Goal: Task Accomplishment & Management: Complete application form

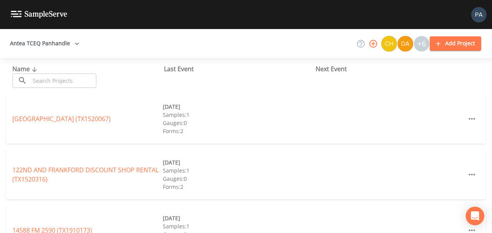
click at [53, 85] on input "text" at bounding box center [63, 80] width 66 height 14
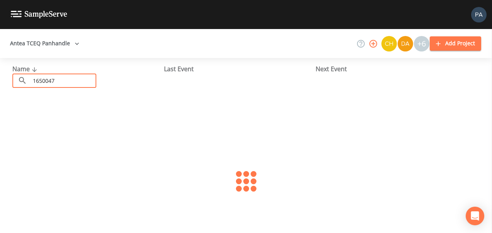
type input "1650047"
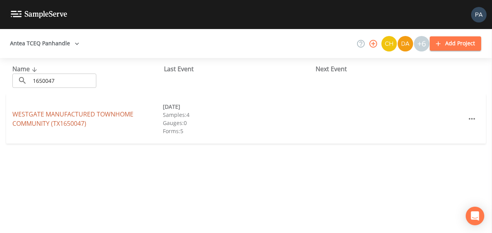
click at [84, 110] on link "WESTGATE MANUFACTURED TOWNHOME COMMUNITY (TX1650047)" at bounding box center [72, 119] width 121 height 18
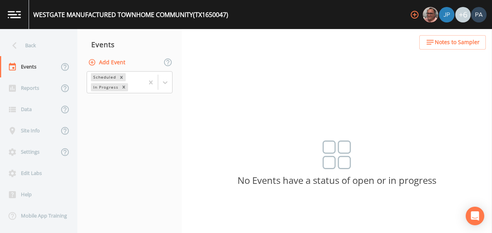
click at [113, 65] on button "Add Event" at bounding box center [108, 62] width 42 height 14
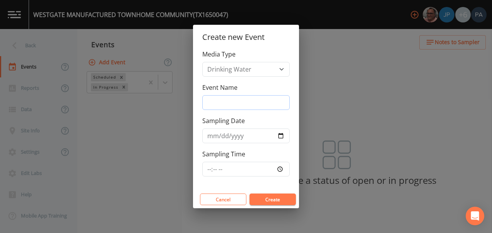
click at [239, 103] on input "Event Name" at bounding box center [245, 102] width 87 height 15
type input "3Q"
click at [223, 136] on input "[DATE]" at bounding box center [245, 135] width 87 height 15
click at [281, 137] on input "[DATE]" at bounding box center [245, 135] width 87 height 15
type input "[DATE]"
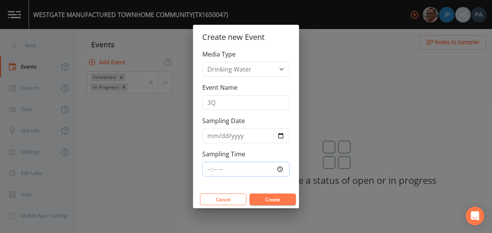
click at [208, 170] on input "Sampling Time" at bounding box center [245, 169] width 87 height 15
type input "10:30"
click at [249, 193] on button "Create" at bounding box center [272, 199] width 46 height 12
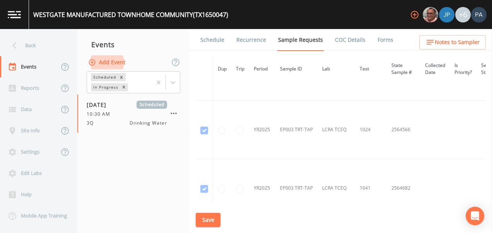
scroll to position [933, 0]
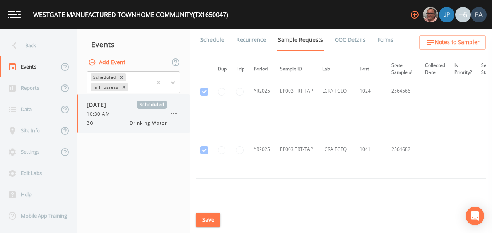
click at [175, 113] on icon "button" at bounding box center [173, 113] width 9 height 9
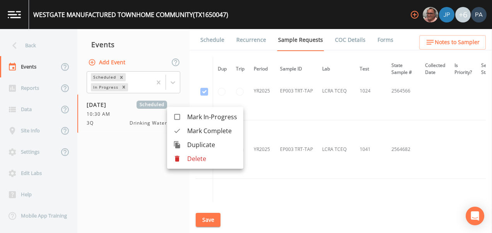
click at [191, 159] on p "Delete" at bounding box center [212, 158] width 50 height 9
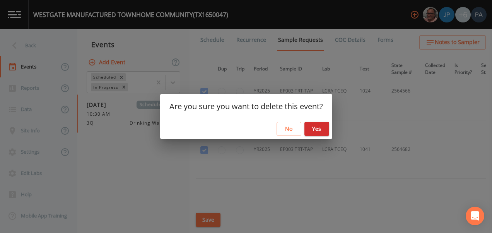
click at [310, 128] on button "Yes" at bounding box center [316, 129] width 25 height 14
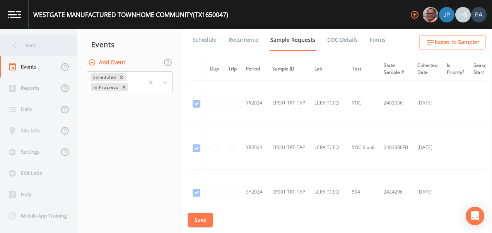
click at [19, 45] on icon at bounding box center [15, 46] width 14 height 14
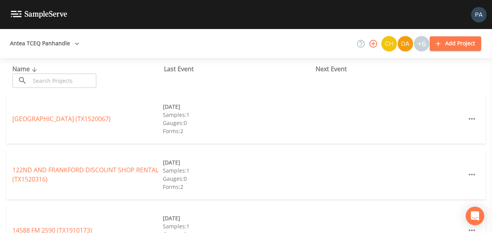
click at [46, 82] on input "text" at bounding box center [63, 80] width 66 height 14
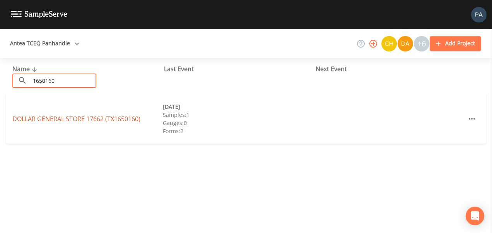
type input "1650160"
click at [97, 117] on link "DOLLAR GENERAL STORE 17662 (TX1650160)" at bounding box center [76, 118] width 128 height 9
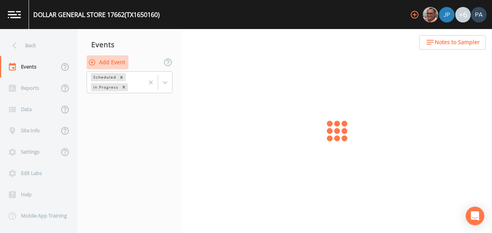
click at [111, 60] on button "Add Event" at bounding box center [108, 62] width 42 height 14
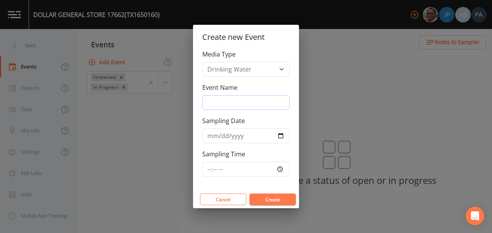
drag, startPoint x: 237, startPoint y: 102, endPoint x: 233, endPoint y: 106, distance: 5.7
click at [237, 102] on input "Event Name" at bounding box center [245, 102] width 87 height 15
type input "3Q"
type input "[DATE]"
click at [223, 139] on input "[DATE]" at bounding box center [245, 135] width 87 height 15
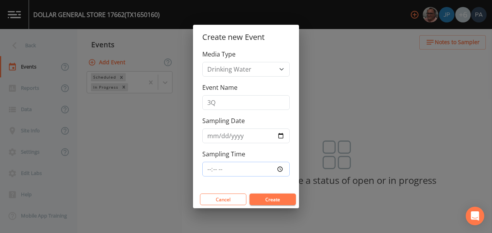
click at [208, 170] on input "Sampling Time" at bounding box center [245, 169] width 87 height 15
type input "11:45"
click at [249, 193] on button "Create" at bounding box center [272, 199] width 46 height 12
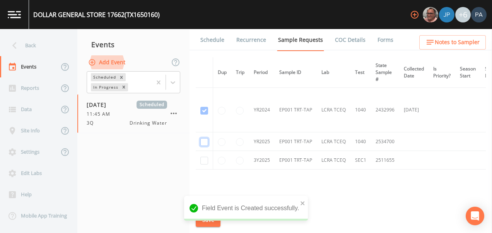
click at [203, 142] on input "checkbox" at bounding box center [204, 142] width 8 height 8
checkbox input "true"
click at [206, 160] on input "checkbox" at bounding box center [204, 161] width 8 height 8
checkbox input "true"
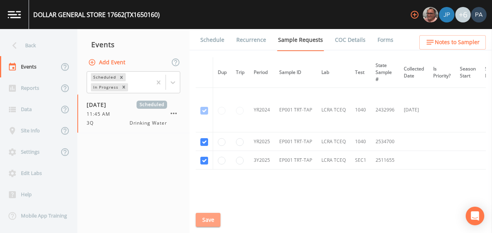
click at [210, 221] on button "Save" at bounding box center [208, 220] width 25 height 14
click at [215, 39] on link "Schedule" at bounding box center [212, 40] width 26 height 22
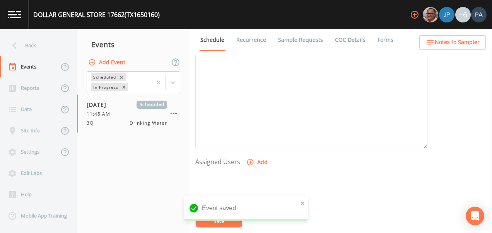
scroll to position [312, 0]
click at [263, 84] on button "Add" at bounding box center [258, 83] width 26 height 14
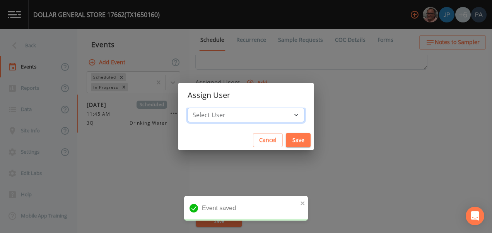
drag, startPoint x: 256, startPoint y: 110, endPoint x: 253, endPoint y: 116, distance: 6.6
click at [256, 110] on select "Select User [PERSON_NAME] [PERSON_NAME] [PERSON_NAME] [PERSON_NAME] [PERSON_NAM…" at bounding box center [246, 114] width 117 height 15
select select "89eca224-83f1-4c08-b513-3d512749bff6"
click at [212, 107] on select "Select User [PERSON_NAME] [PERSON_NAME] [PERSON_NAME] [PERSON_NAME] [PERSON_NAM…" at bounding box center [246, 114] width 117 height 15
click at [286, 140] on button "Save" at bounding box center [298, 140] width 25 height 14
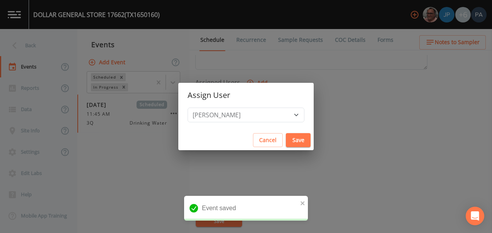
select select
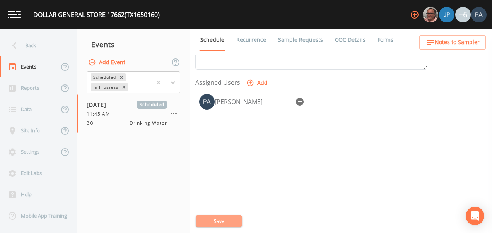
click at [220, 217] on button "Save" at bounding box center [219, 221] width 46 height 12
click at [36, 46] on div "Back" at bounding box center [35, 45] width 70 height 21
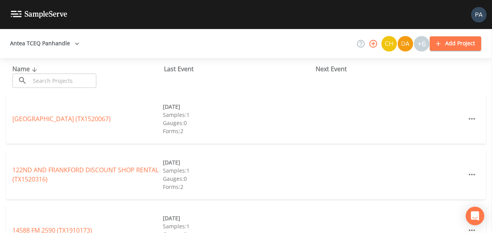
click at [57, 71] on div "Name ​ ​" at bounding box center [88, 76] width 152 height 24
click at [62, 77] on input "text" at bounding box center [63, 80] width 66 height 14
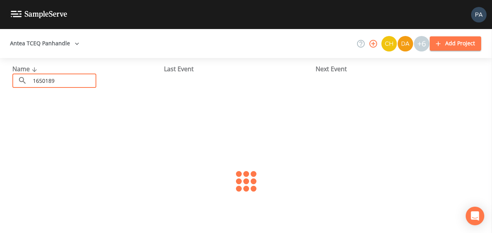
type input "1650189"
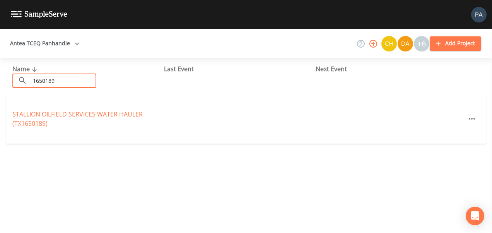
click at [70, 120] on div "STALLION OILFIELD SERVICES WATER HAULER (TX1650189)" at bounding box center [87, 118] width 150 height 19
click at [73, 118] on div "STALLION OILFIELD SERVICES WATER HAULER (TX1650189)" at bounding box center [87, 118] width 150 height 19
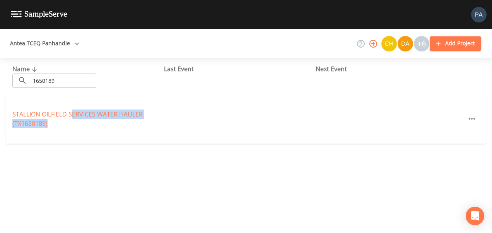
click at [74, 116] on link "STALLION OILFIELD SERVICES WATER HAULER (TX1650189)" at bounding box center [77, 119] width 130 height 18
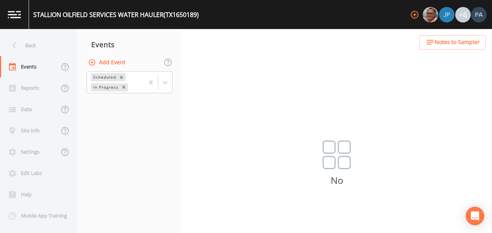
click at [110, 58] on button "Add Event" at bounding box center [108, 62] width 42 height 14
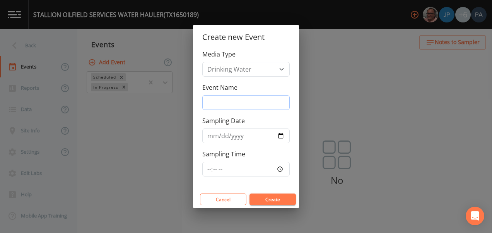
click at [228, 103] on input "Event Name" at bounding box center [245, 102] width 87 height 15
type input "3Q"
type input "[DATE]"
click at [208, 164] on input "Sampling Time" at bounding box center [245, 169] width 87 height 15
type input "13:00"
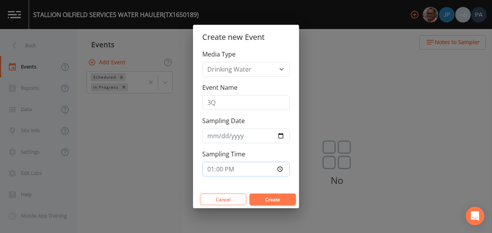
click at [249, 193] on button "Create" at bounding box center [272, 199] width 46 height 12
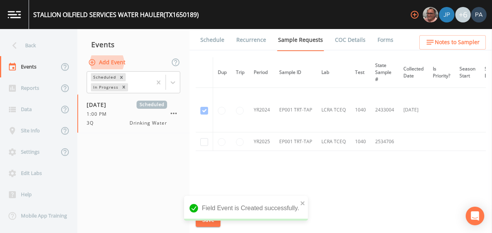
click at [209, 141] on td at bounding box center [204, 141] width 17 height 19
click at [203, 143] on input "checkbox" at bounding box center [204, 142] width 8 height 8
checkbox input "true"
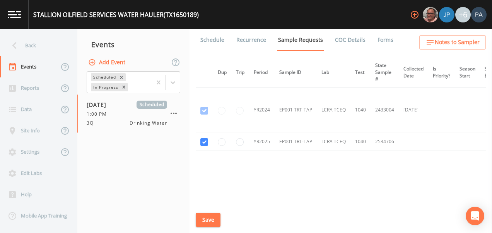
click at [213, 223] on button "Save" at bounding box center [208, 220] width 25 height 14
click at [215, 43] on link "Schedule" at bounding box center [212, 40] width 26 height 22
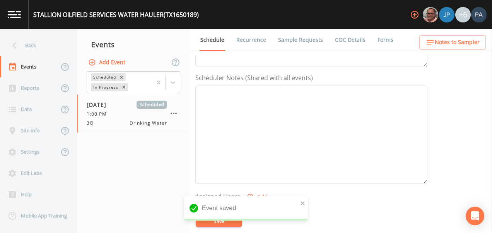
scroll to position [271, 0]
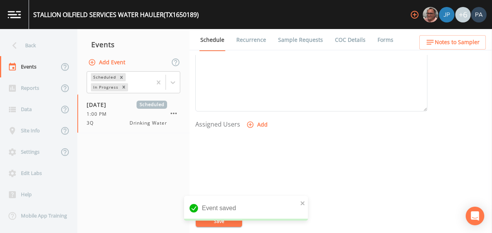
click at [251, 125] on icon "button" at bounding box center [250, 124] width 7 height 7
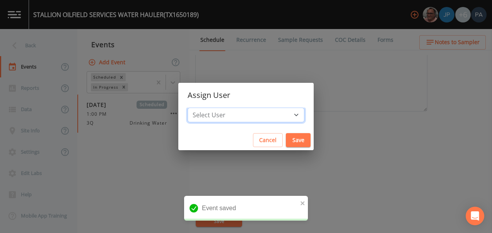
click at [232, 115] on select "Select User [PERSON_NAME] [PERSON_NAME] [PERSON_NAME] [PERSON_NAME] [PERSON_NAM…" at bounding box center [246, 114] width 117 height 15
select select "89eca224-83f1-4c08-b513-3d512749bff6"
click at [212, 107] on select "Select User [PERSON_NAME] [PERSON_NAME] [PERSON_NAME] [PERSON_NAME] [PERSON_NAM…" at bounding box center [246, 114] width 117 height 15
click at [286, 142] on button "Save" at bounding box center [298, 140] width 25 height 14
select select
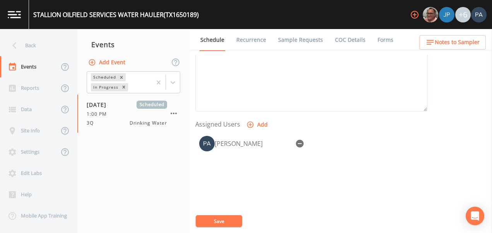
click at [227, 220] on button "Save" at bounding box center [219, 221] width 46 height 12
click at [30, 44] on div "Back" at bounding box center [35, 45] width 70 height 21
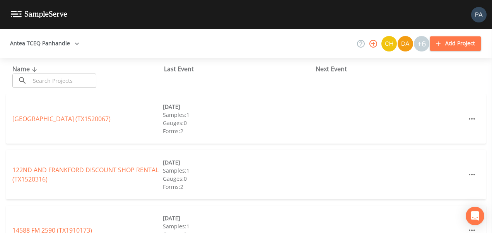
click at [90, 73] on div "Name ​ ​" at bounding box center [88, 76] width 152 height 24
click at [88, 78] on input "text" at bounding box center [63, 80] width 66 height 14
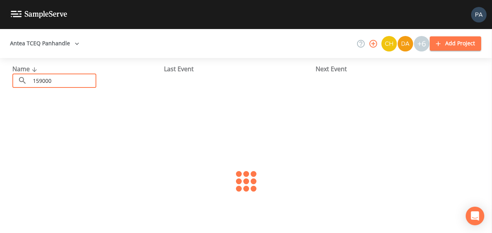
type input "1590003"
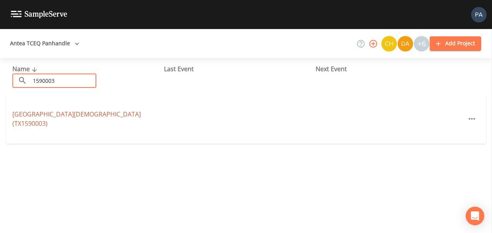
click at [86, 114] on link "[GEOGRAPHIC_DATA][DEMOGRAPHIC_DATA] (TX1590003)" at bounding box center [76, 119] width 128 height 18
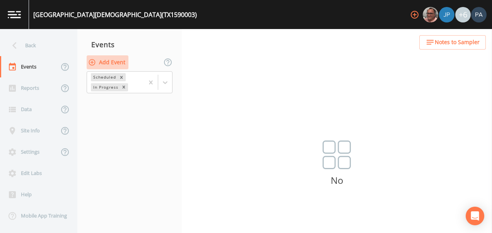
click at [123, 65] on button "Add Event" at bounding box center [108, 62] width 42 height 14
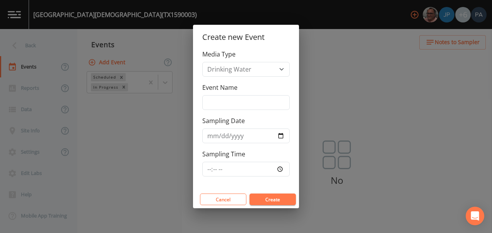
click at [224, 111] on div "Media Type Drinking Water Event Name Sampling Date Sampling Time" at bounding box center [246, 119] width 106 height 141
click at [225, 104] on input "Event Name" at bounding box center [245, 102] width 87 height 15
type input "3Q"
type input "[DATE]"
click at [212, 164] on input "Sampling Time" at bounding box center [245, 169] width 87 height 15
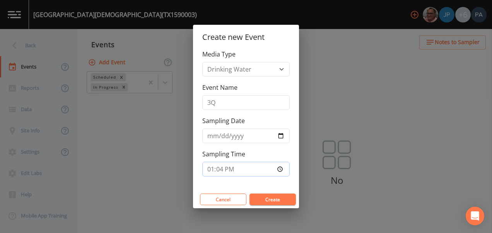
type input "13:45"
click at [249, 193] on button "Create" at bounding box center [272, 199] width 46 height 12
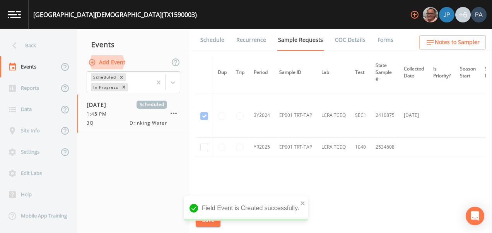
scroll to position [57, 0]
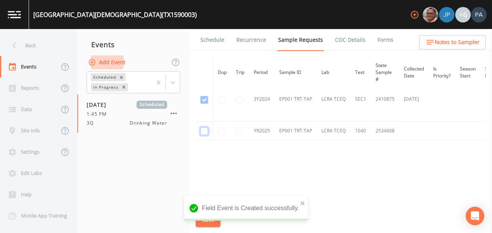
click at [203, 129] on input "checkbox" at bounding box center [204, 131] width 8 height 8
checkbox input "true"
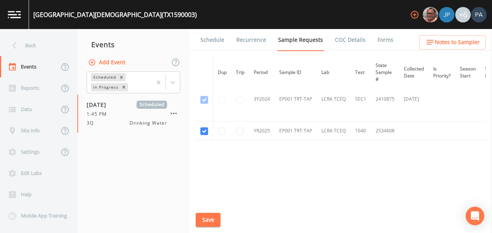
click at [206, 215] on button "Save" at bounding box center [208, 220] width 25 height 14
click at [218, 43] on link "Schedule" at bounding box center [212, 40] width 26 height 22
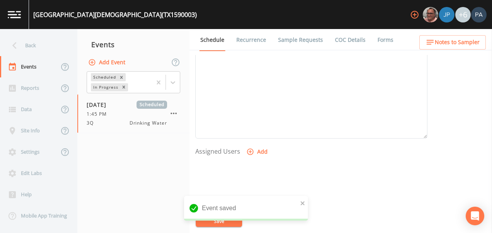
scroll to position [309, 0]
click at [258, 87] on button "Add" at bounding box center [258, 86] width 26 height 14
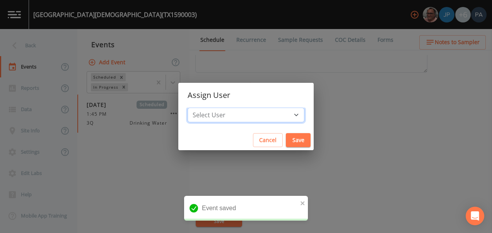
drag, startPoint x: 251, startPoint y: 111, endPoint x: 247, endPoint y: 123, distance: 12.4
click at [251, 111] on select "Select User [PERSON_NAME] [PERSON_NAME] [PERSON_NAME] [PERSON_NAME] [PERSON_NAM…" at bounding box center [246, 114] width 117 height 15
select select "89eca224-83f1-4c08-b513-3d512749bff6"
click at [212, 107] on select "Select User [PERSON_NAME] [PERSON_NAME] [PERSON_NAME] [PERSON_NAME] [PERSON_NAM…" at bounding box center [246, 114] width 117 height 15
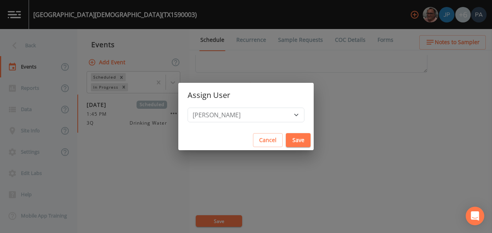
click at [286, 139] on button "Save" at bounding box center [298, 140] width 25 height 14
select select
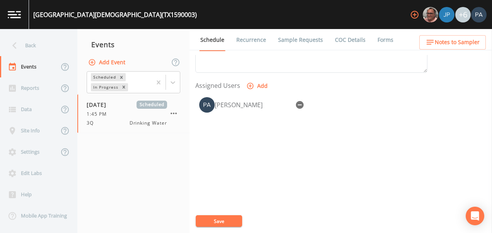
click at [225, 208] on div "Event Name 3Q Target Sampling Date [DATE] Time (Optional) 13:45:00 Event Notes …" at bounding box center [343, 144] width 297 height 178
click at [229, 219] on button "Save" at bounding box center [219, 221] width 46 height 12
click at [38, 45] on div "Back" at bounding box center [35, 45] width 70 height 21
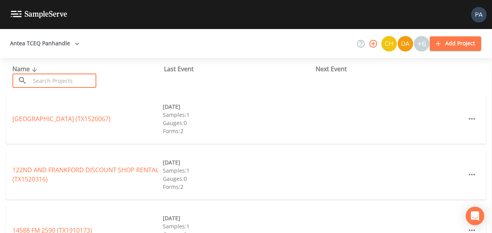
click at [32, 81] on input "text" at bounding box center [63, 80] width 66 height 14
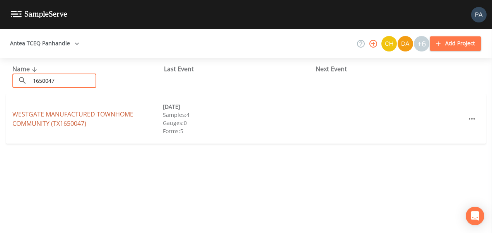
type input "1650047"
click at [55, 112] on link "WESTGATE MANUFACTURED TOWNHOME COMMUNITY (TX1650047)" at bounding box center [72, 119] width 121 height 18
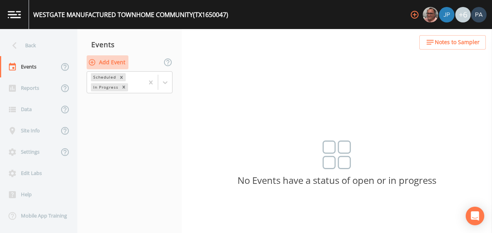
click at [121, 60] on button "Add Event" at bounding box center [108, 62] width 42 height 14
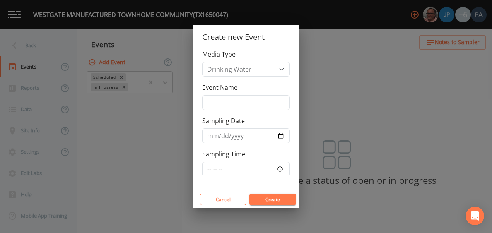
click at [290, 104] on div "Media Type Drinking Water Event Name Sampling Date Sampling Time" at bounding box center [246, 119] width 106 height 141
click at [281, 106] on input "Event Name" at bounding box center [245, 102] width 87 height 15
type input "3Q"
type input "[DATE]"
click at [206, 173] on input "Sampling Time" at bounding box center [245, 169] width 87 height 15
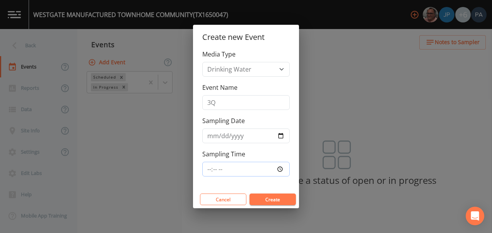
type input "10:30"
click at [249, 193] on button "Create" at bounding box center [272, 199] width 46 height 12
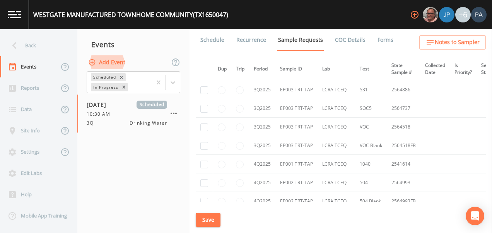
scroll to position [1176, 0]
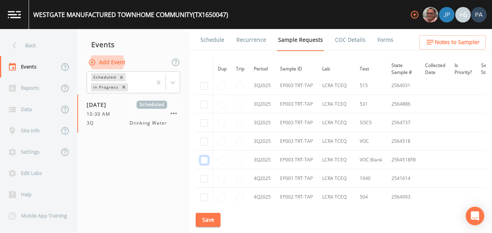
click at [206, 161] on input "checkbox" at bounding box center [204, 160] width 8 height 8
checkbox input "true"
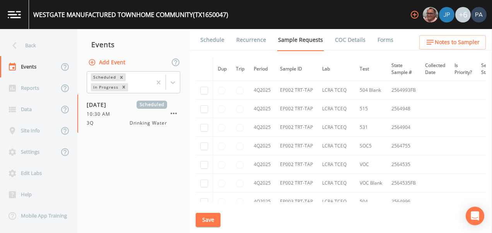
scroll to position [1051, 0]
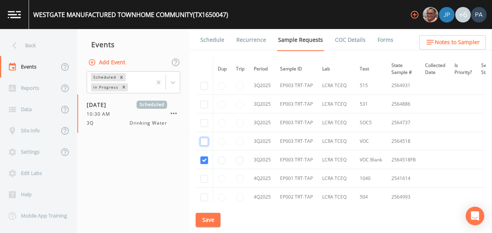
drag, startPoint x: 204, startPoint y: 142, endPoint x: 204, endPoint y: 119, distance: 22.0
click at [204, 141] on input "checkbox" at bounding box center [204, 142] width 8 height 8
checkbox input "true"
click at [204, 121] on input "checkbox" at bounding box center [204, 123] width 8 height 8
checkbox input "true"
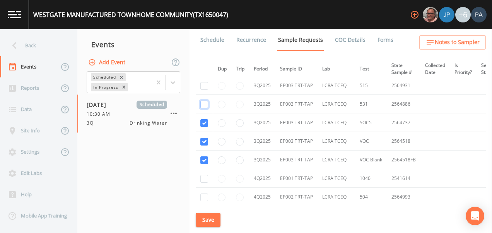
click at [203, 106] on input "checkbox" at bounding box center [204, 105] width 8 height 8
checkbox input "true"
click at [206, 85] on input "checkbox" at bounding box center [204, 86] width 8 height 8
checkbox input "true"
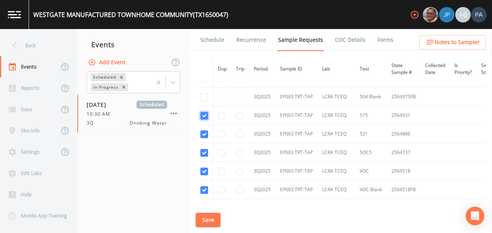
scroll to position [1012, 0]
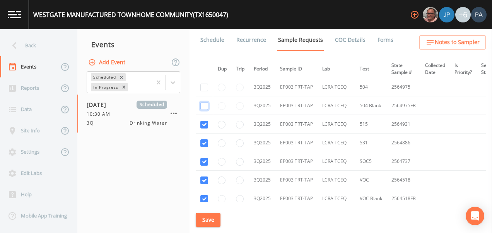
click at [203, 107] on input "checkbox" at bounding box center [204, 106] width 8 height 8
checkbox input "true"
click at [201, 84] on input "checkbox" at bounding box center [204, 88] width 8 height 8
checkbox input "true"
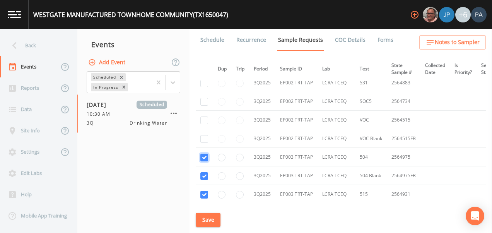
scroll to position [935, 0]
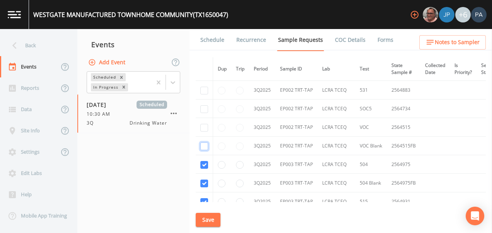
click at [202, 145] on input "checkbox" at bounding box center [204, 146] width 8 height 8
checkbox input "true"
click at [205, 123] on td at bounding box center [204, 127] width 17 height 19
click at [205, 111] on input "checkbox" at bounding box center [204, 109] width 8 height 8
checkbox input "true"
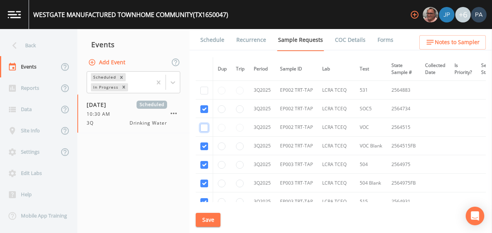
click at [203, 127] on input "checkbox" at bounding box center [204, 128] width 8 height 8
checkbox input "true"
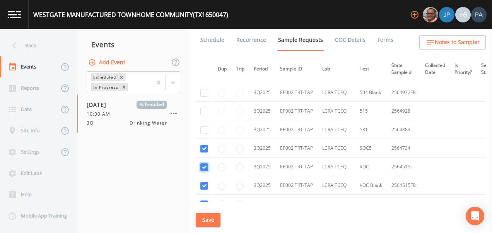
scroll to position [858, 0]
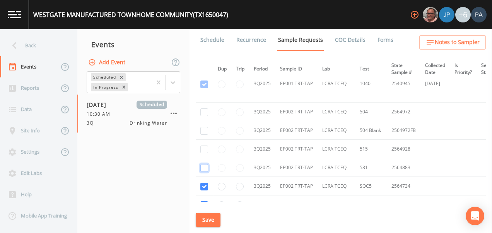
click at [207, 171] on input "checkbox" at bounding box center [204, 168] width 8 height 8
checkbox input "true"
click at [204, 150] on input "checkbox" at bounding box center [204, 149] width 8 height 8
checkbox input "true"
drag, startPoint x: 206, startPoint y: 131, endPoint x: 203, endPoint y: 120, distance: 12.0
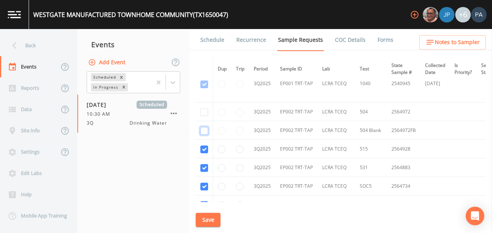
click at [206, 131] on input "checkbox" at bounding box center [204, 131] width 8 height 8
checkbox input "true"
click at [201, 112] on input "checkbox" at bounding box center [204, 112] width 8 height 8
checkbox input "true"
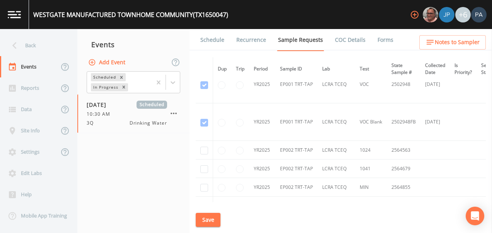
scroll to position [432, 0]
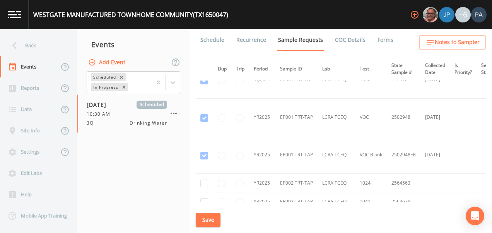
click at [214, 220] on button "Save" at bounding box center [208, 220] width 25 height 14
click at [218, 39] on link "Schedule" at bounding box center [212, 40] width 26 height 22
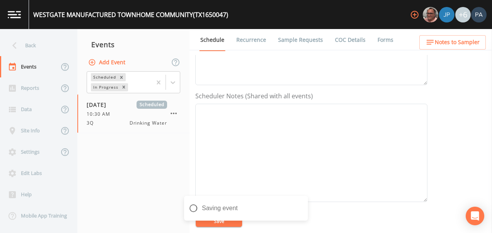
scroll to position [232, 0]
click at [254, 162] on button "Add" at bounding box center [258, 163] width 26 height 14
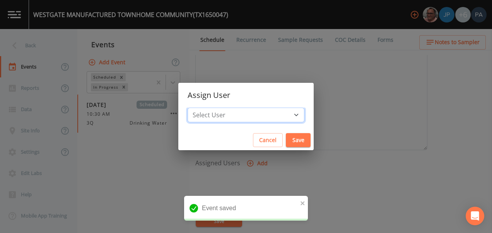
click at [231, 114] on select "Select User [PERSON_NAME] [PERSON_NAME] [PERSON_NAME] [PERSON_NAME] [PERSON_NAM…" at bounding box center [246, 114] width 117 height 15
select select "89eca224-83f1-4c08-b513-3d512749bff6"
click at [212, 107] on select "Select User [PERSON_NAME] [PERSON_NAME] [PERSON_NAME] [PERSON_NAME] [PERSON_NAM…" at bounding box center [246, 114] width 117 height 15
click at [286, 142] on button "Save" at bounding box center [298, 140] width 25 height 14
select select
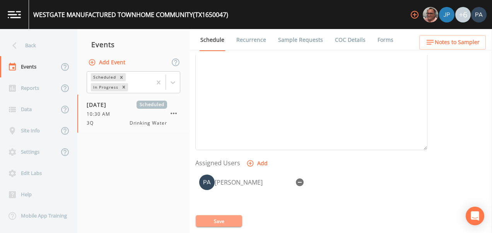
click at [212, 221] on button "Save" at bounding box center [219, 221] width 46 height 12
click at [32, 39] on div "Back" at bounding box center [35, 45] width 70 height 21
